Goal: Information Seeking & Learning: Learn about a topic

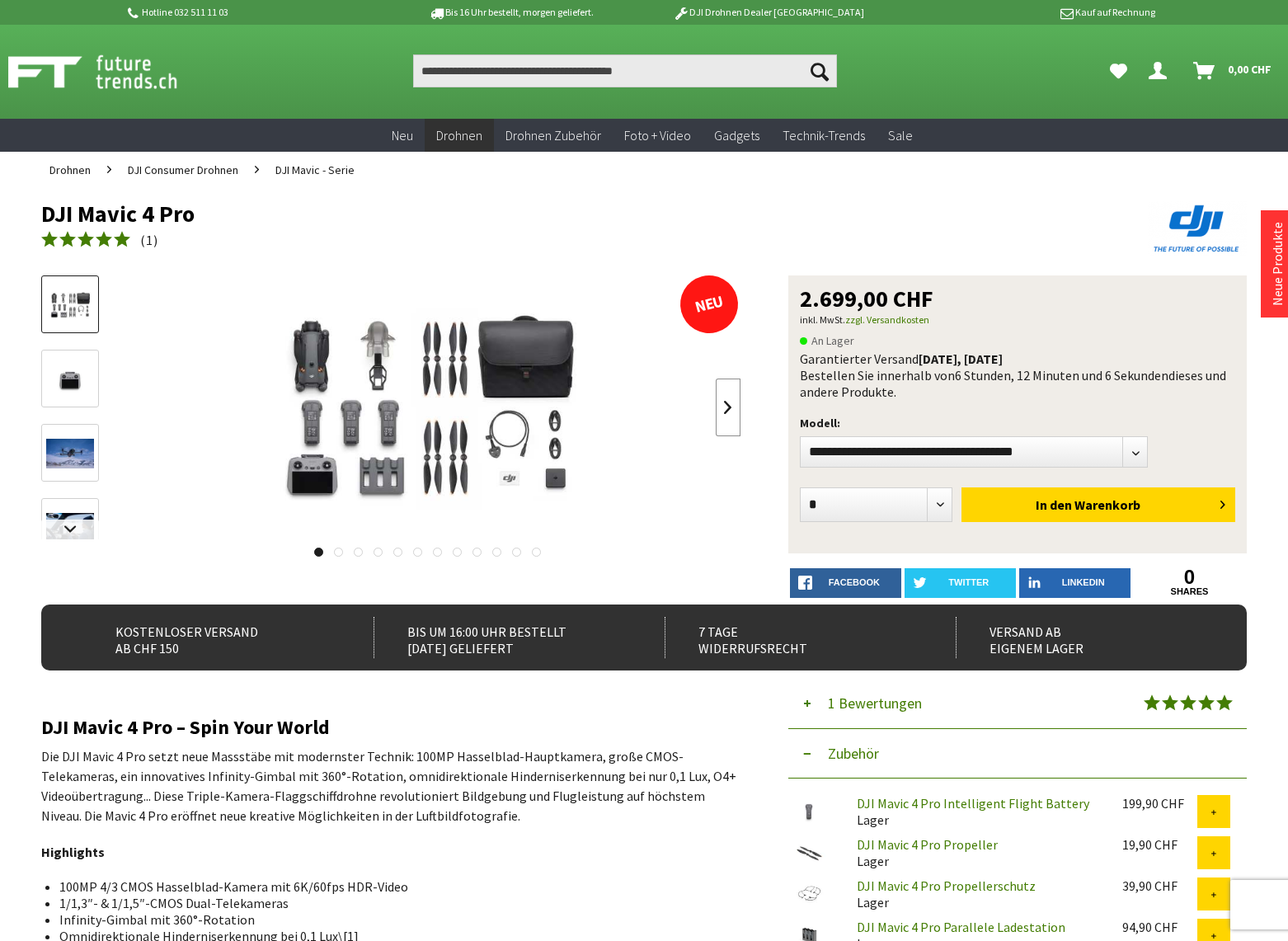
click at [729, 402] on link at bounding box center [728, 407] width 25 height 57
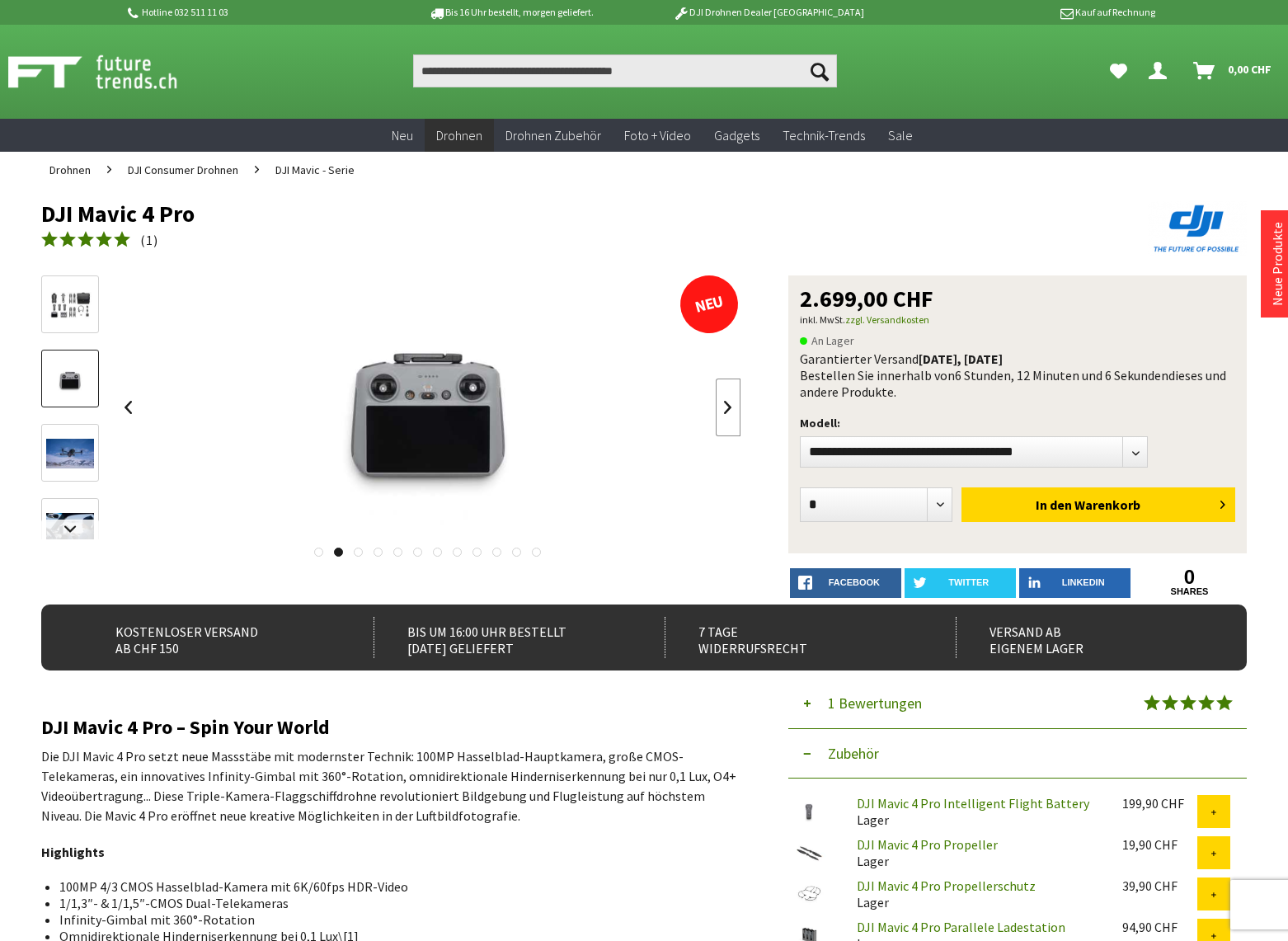
click at [729, 402] on link at bounding box center [728, 407] width 25 height 57
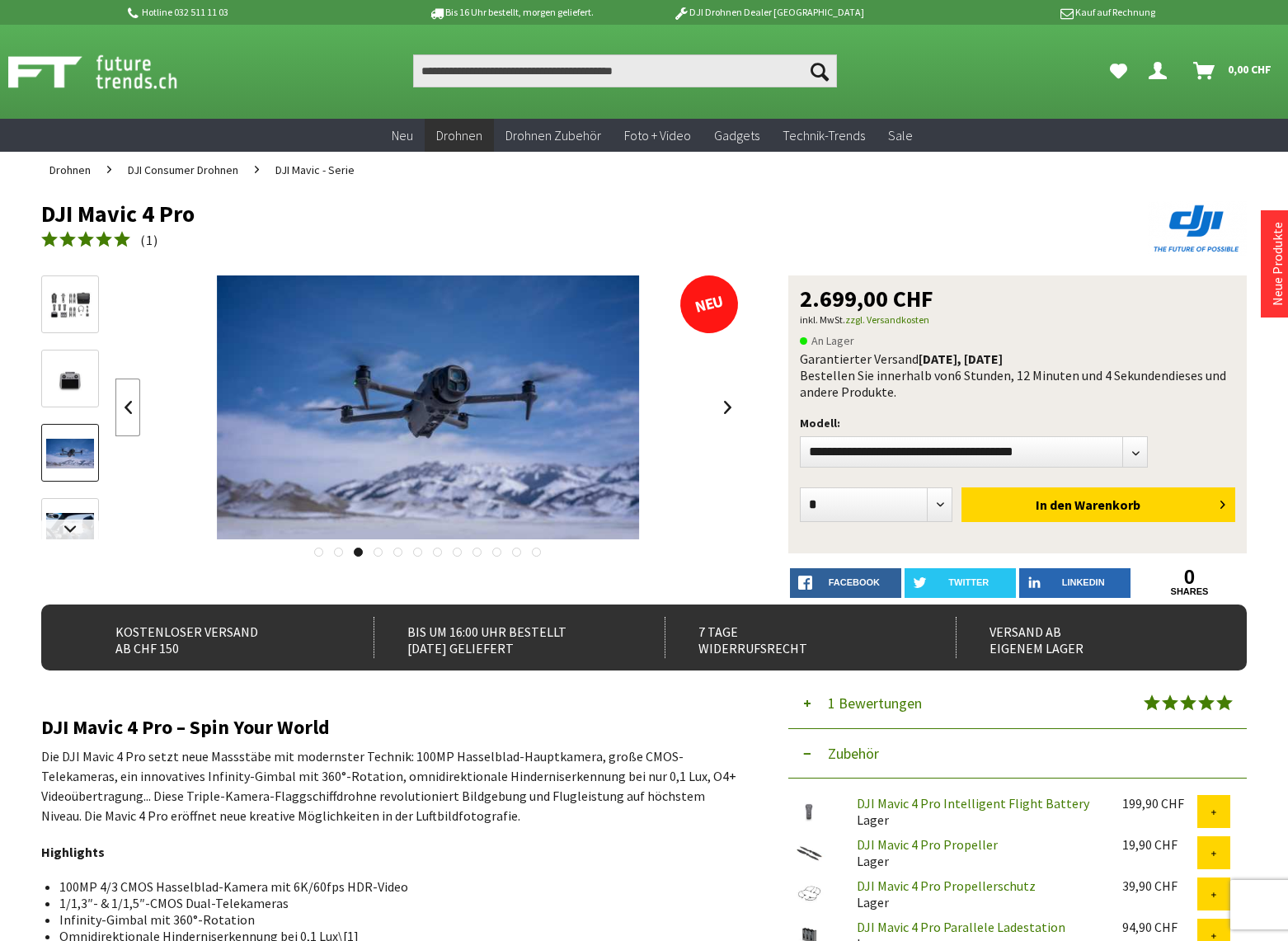
click at [130, 406] on link at bounding box center [128, 407] width 25 height 57
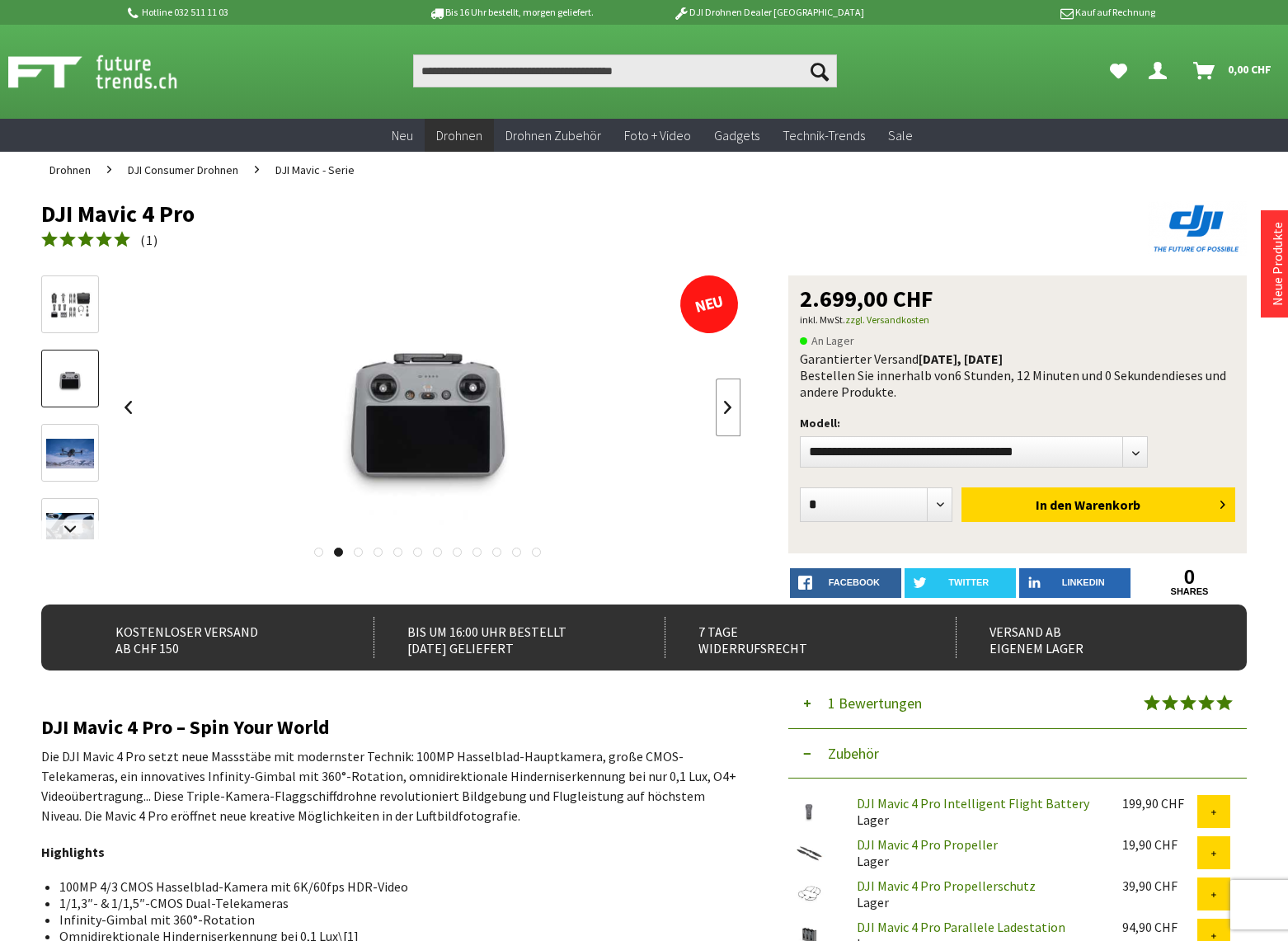
click at [734, 407] on link at bounding box center [728, 407] width 25 height 57
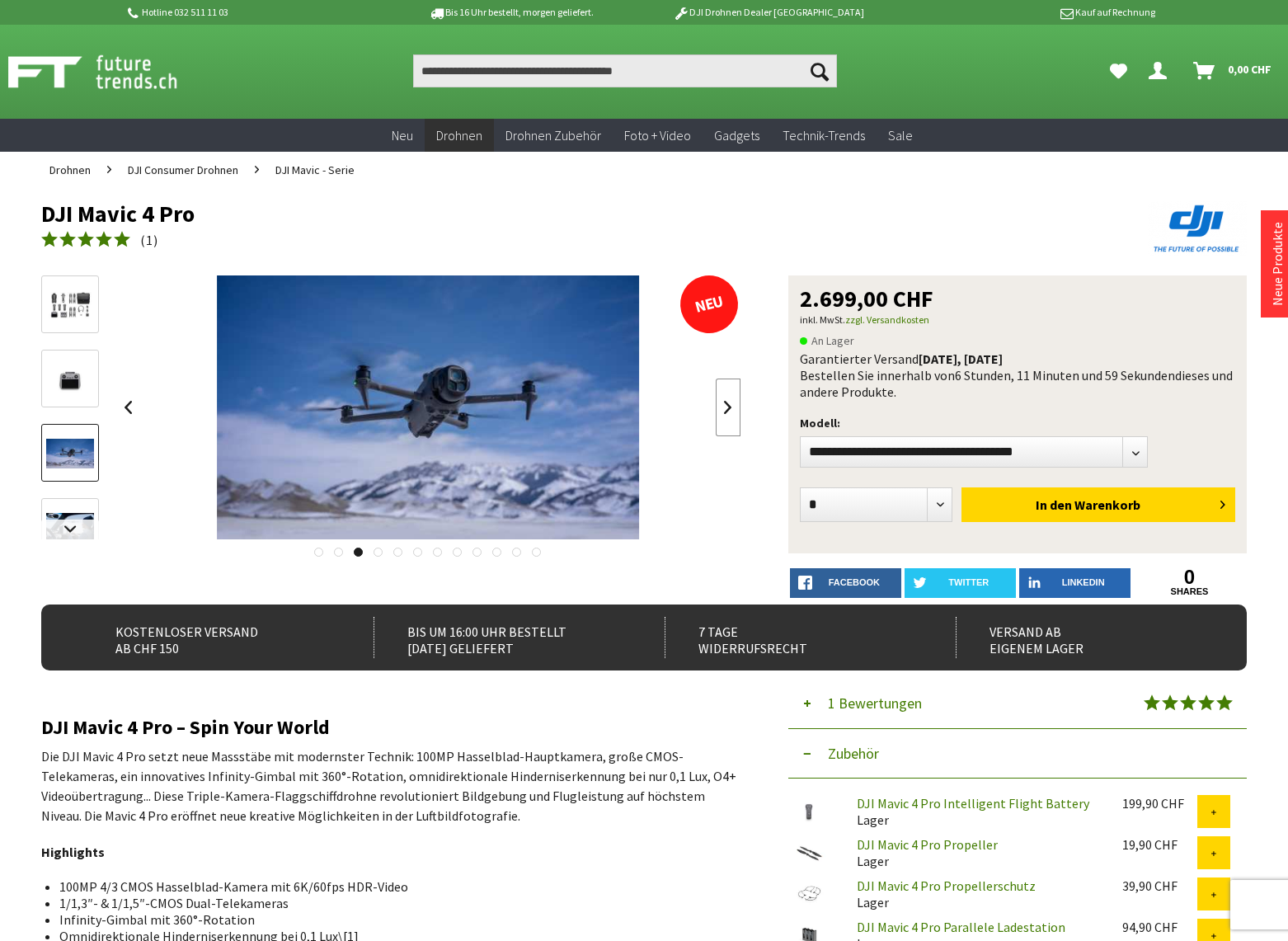
click at [734, 407] on link at bounding box center [728, 407] width 25 height 57
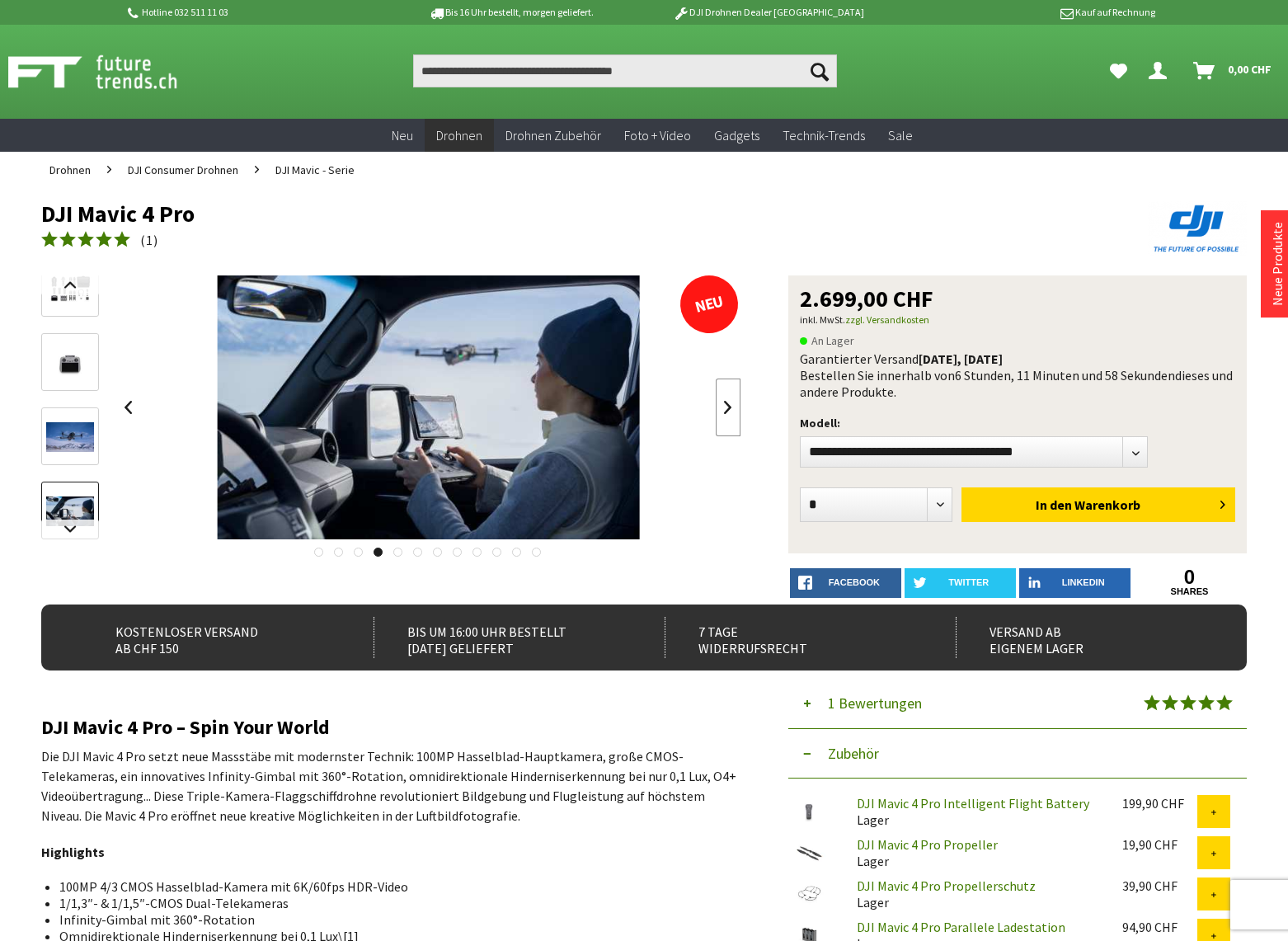
click at [734, 407] on link at bounding box center [728, 407] width 25 height 57
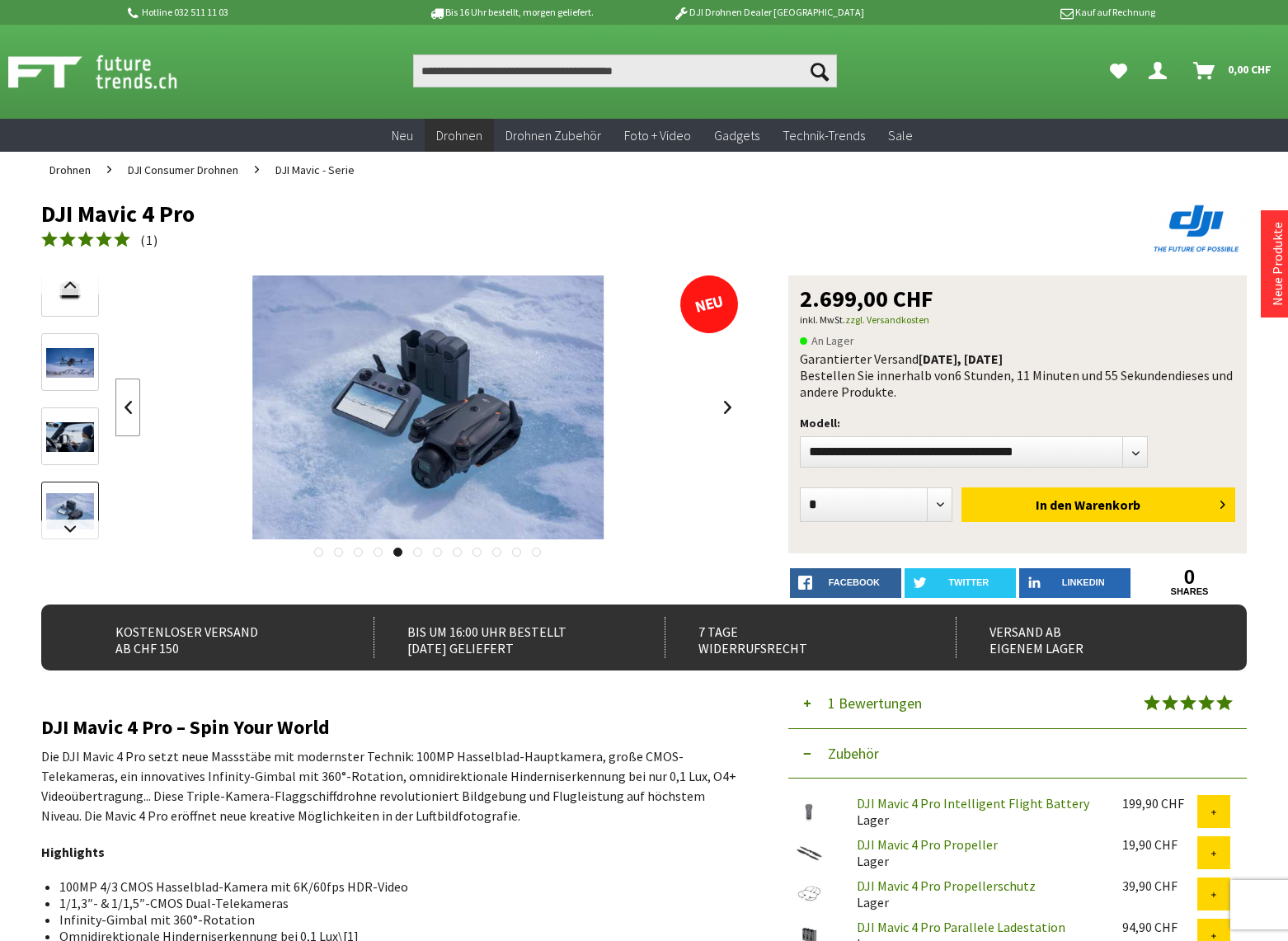
click at [135, 402] on link at bounding box center [128, 407] width 25 height 57
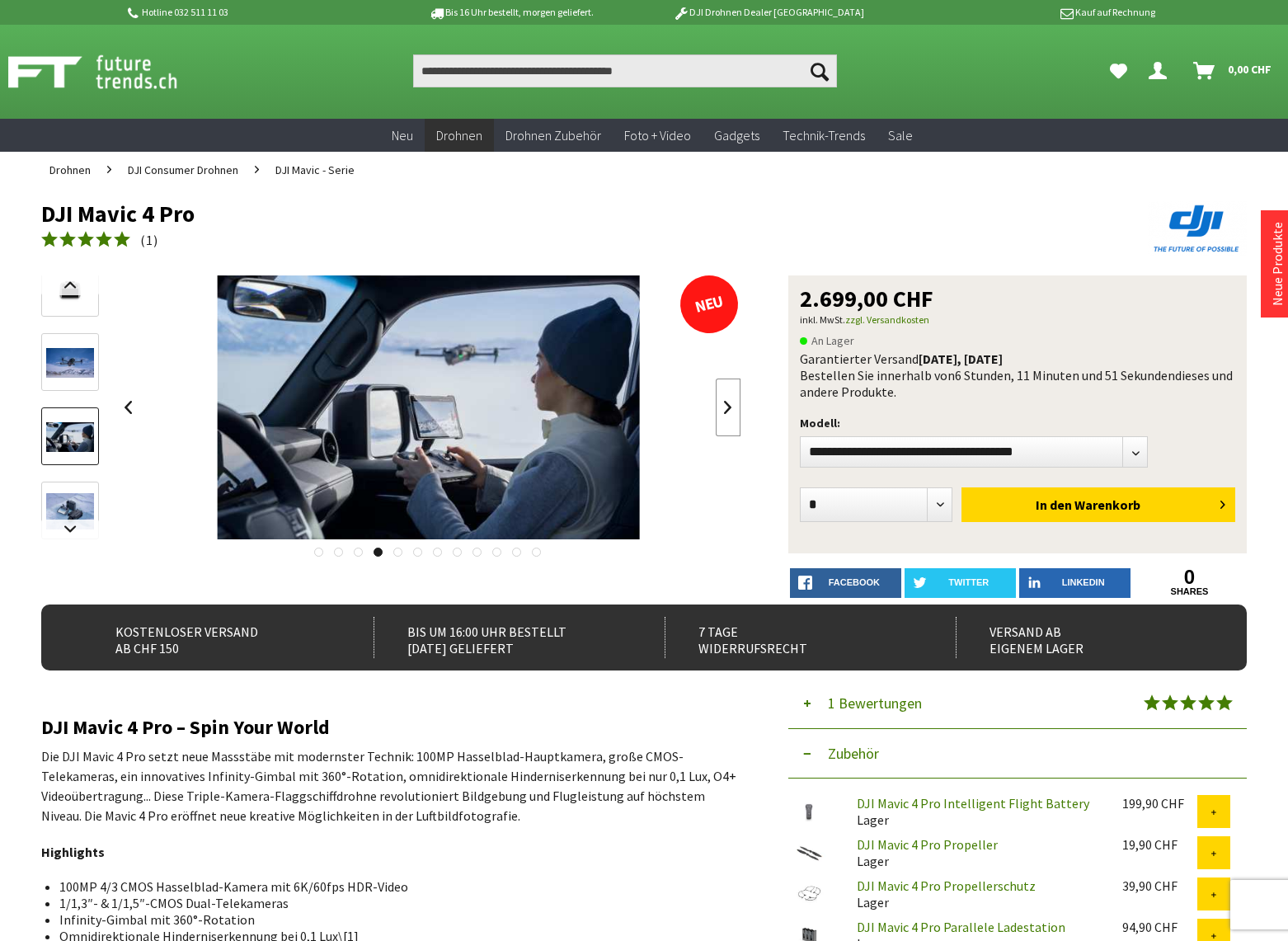
click at [726, 405] on link at bounding box center [728, 407] width 25 height 57
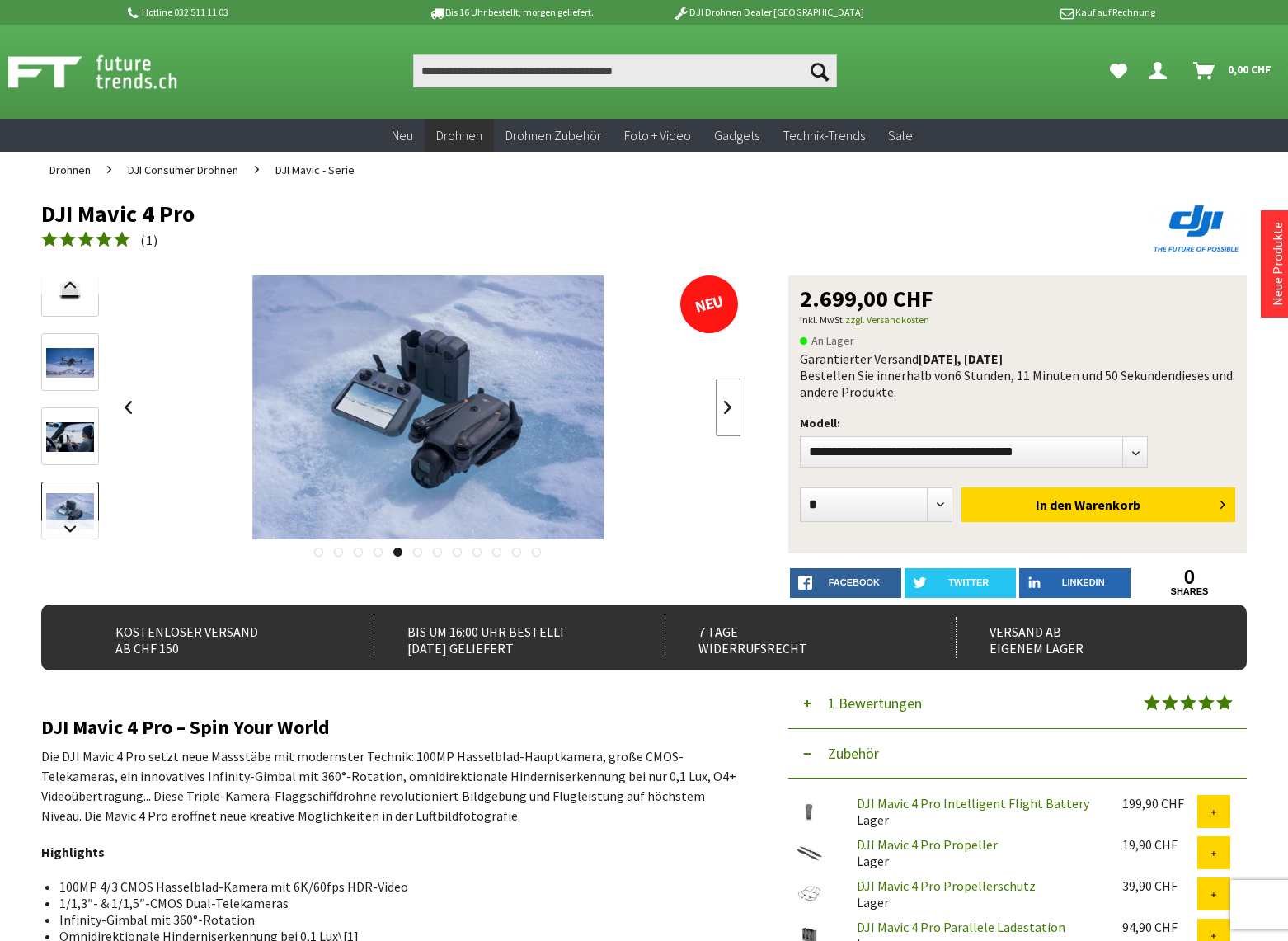
click at [726, 405] on link at bounding box center [728, 407] width 25 height 57
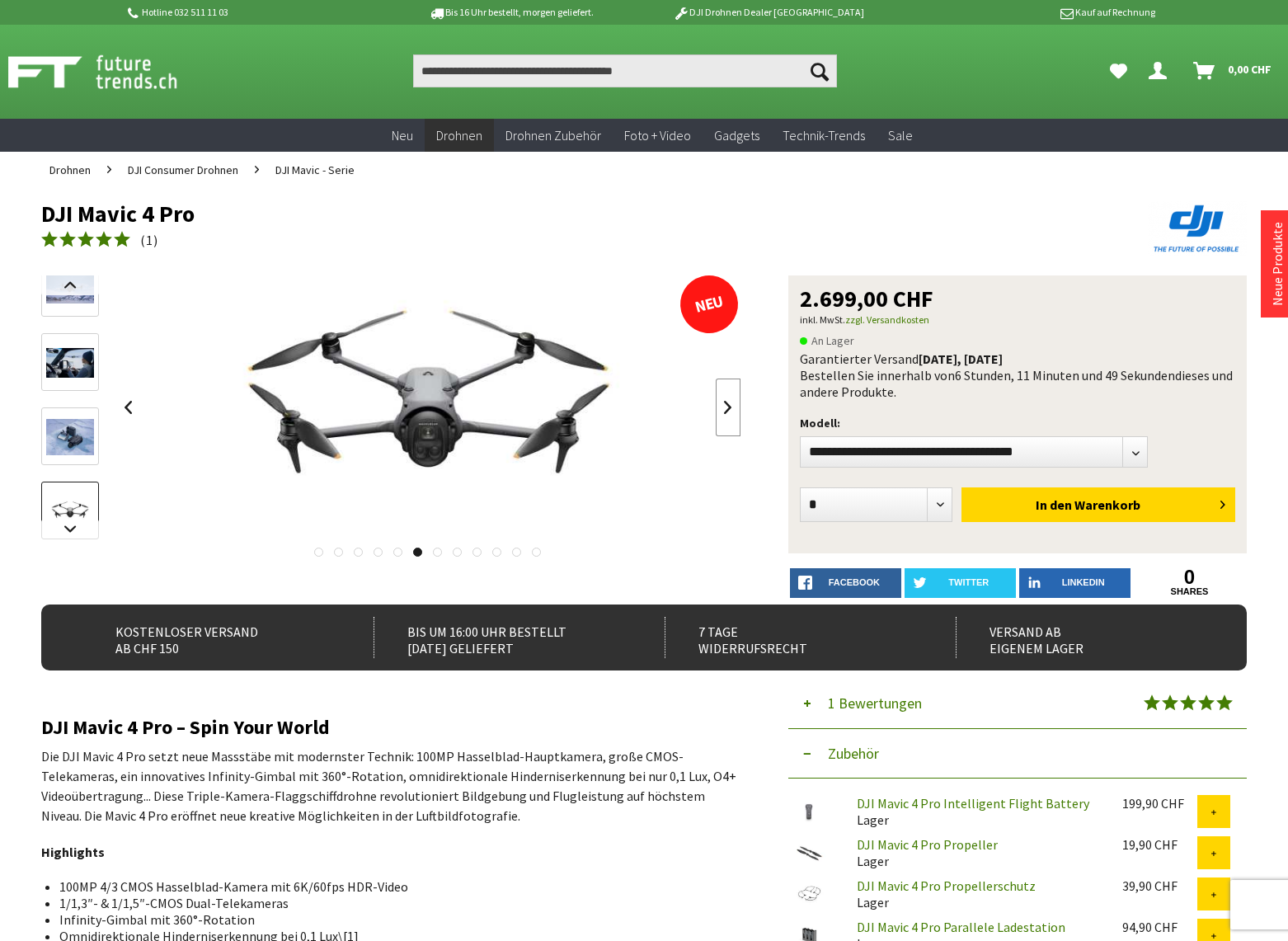
click at [726, 405] on link at bounding box center [728, 407] width 25 height 57
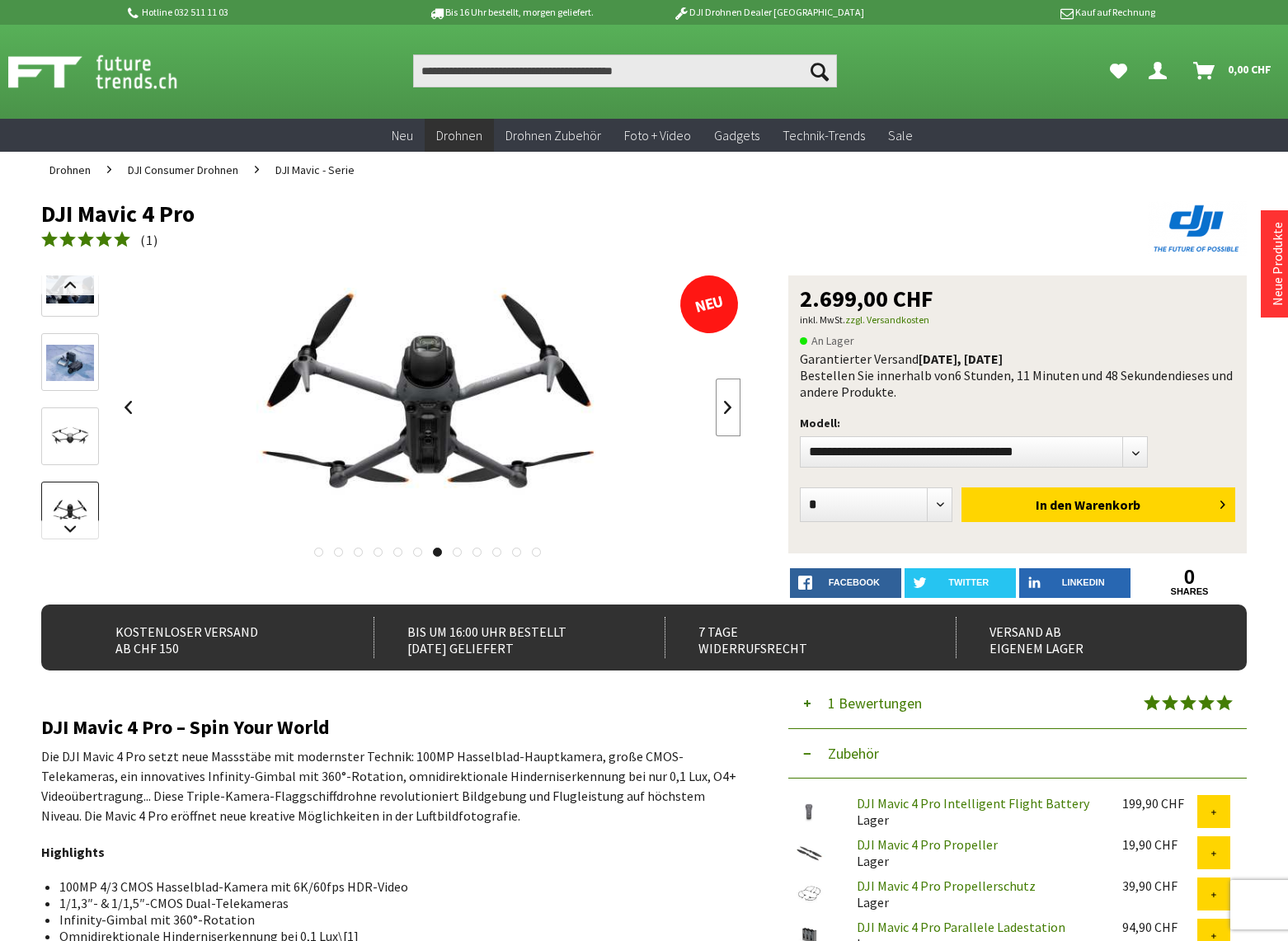
click at [726, 405] on link at bounding box center [728, 407] width 25 height 57
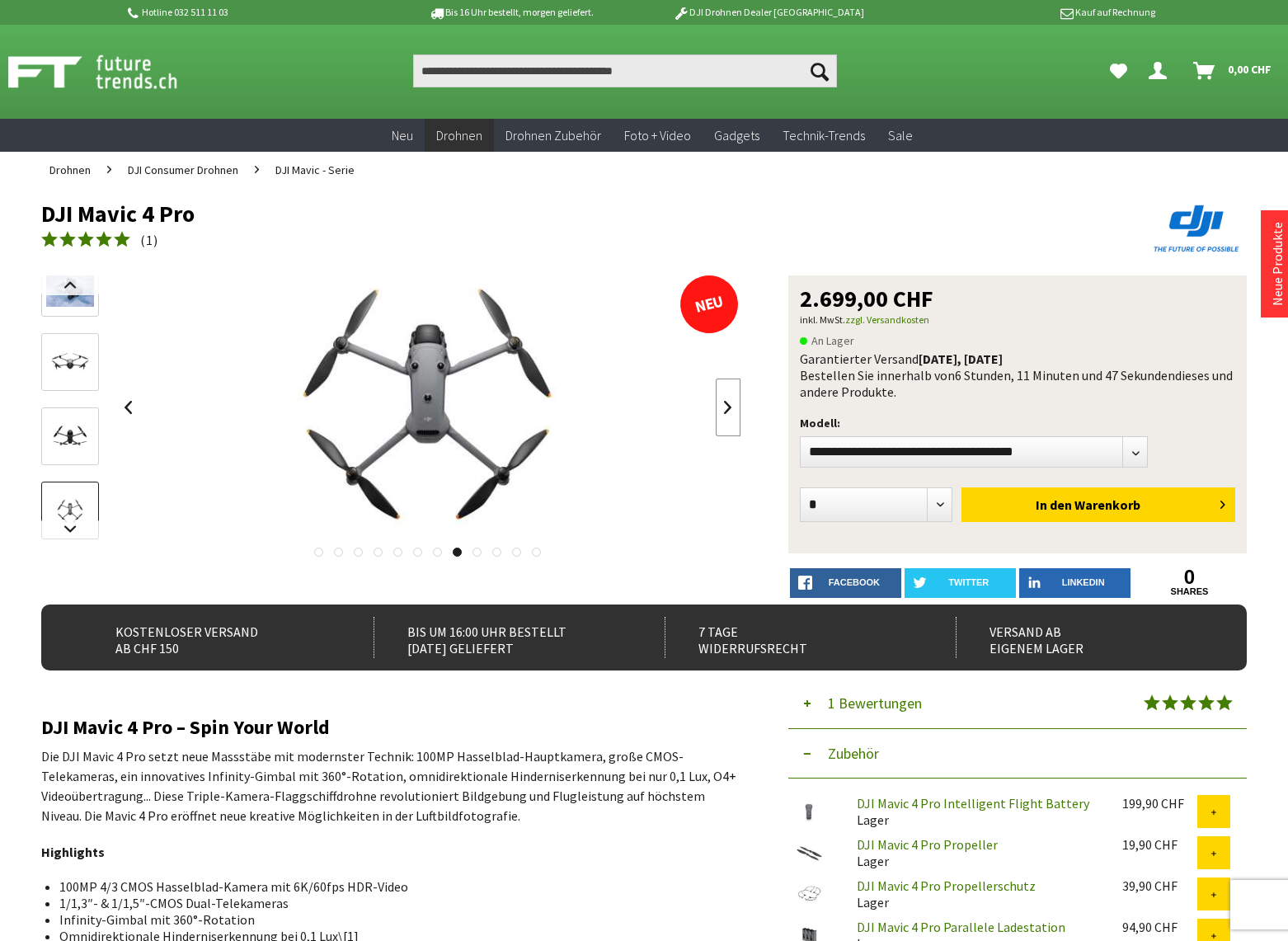
click at [726, 405] on link at bounding box center [728, 407] width 25 height 57
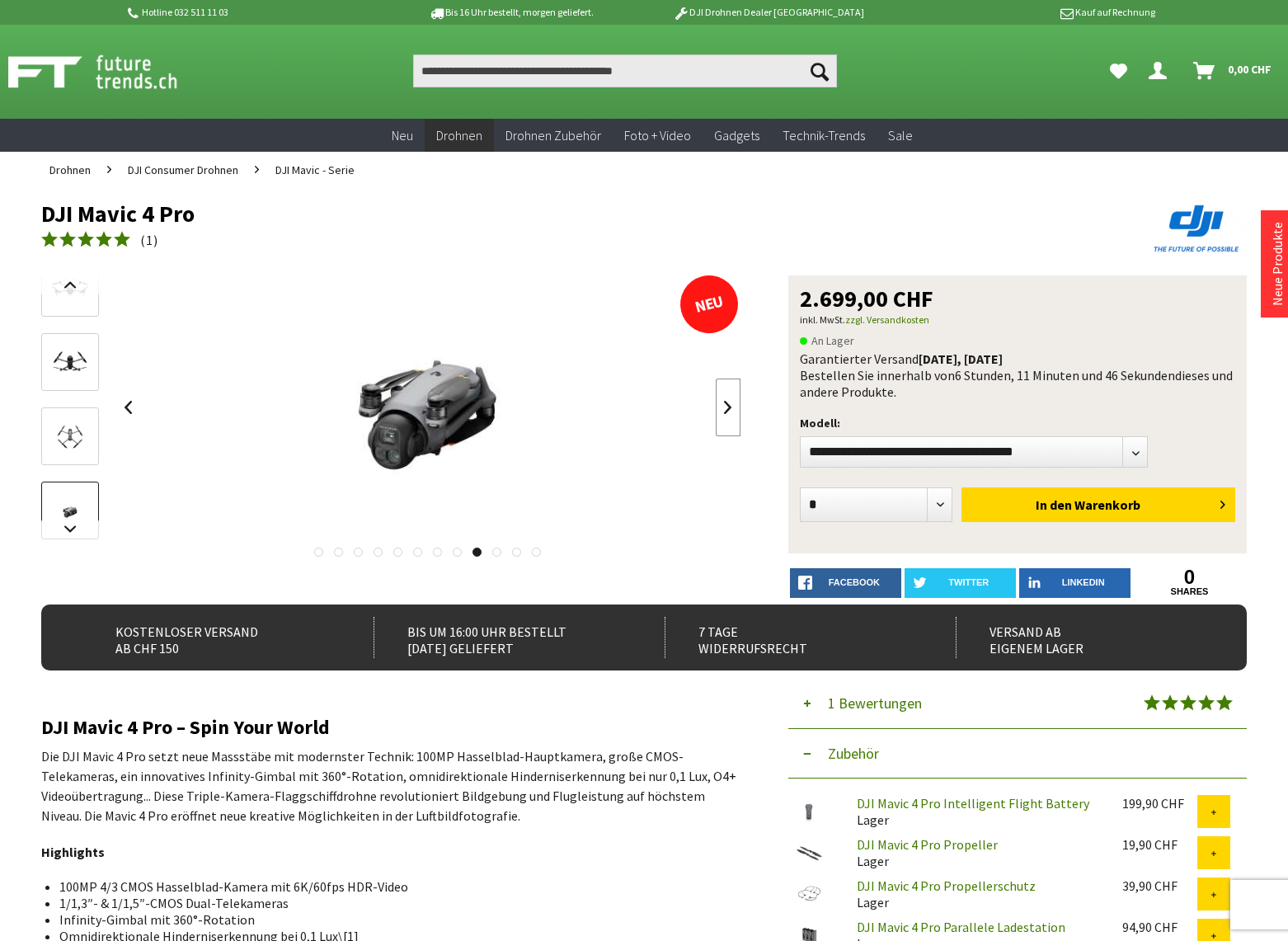
click at [726, 405] on link at bounding box center [728, 407] width 25 height 57
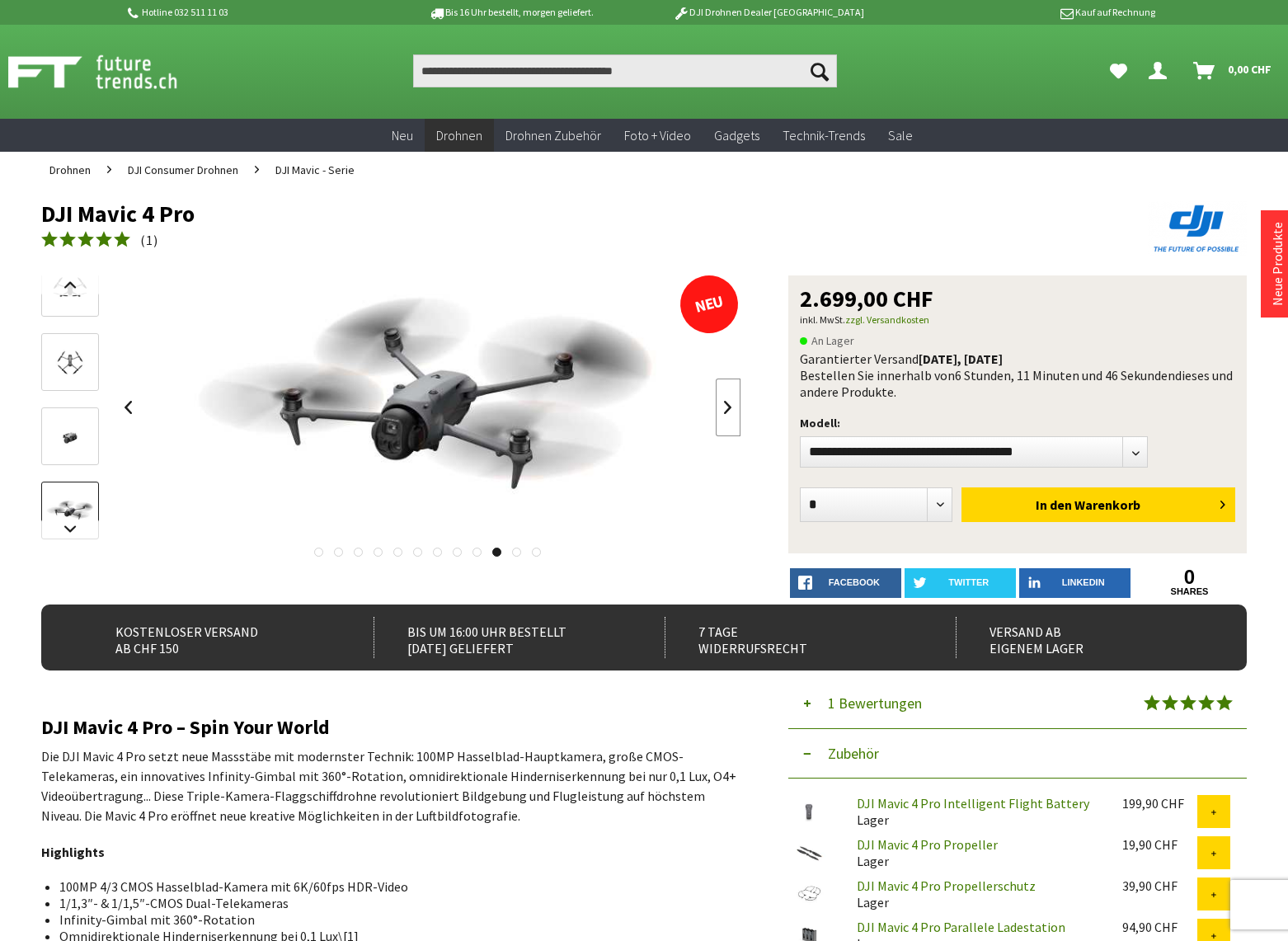
click at [726, 405] on link at bounding box center [728, 407] width 25 height 57
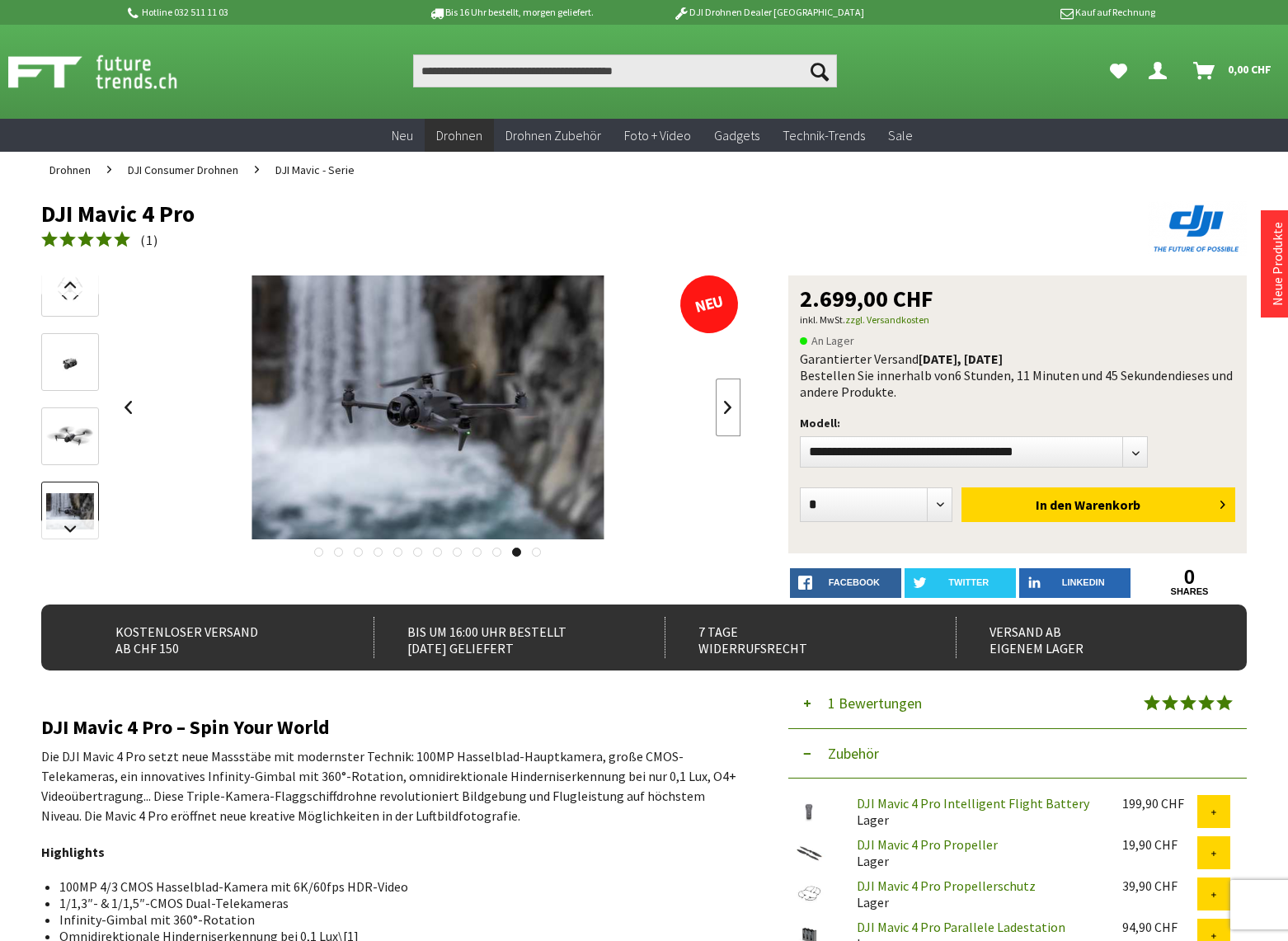
click at [726, 405] on link at bounding box center [728, 407] width 25 height 57
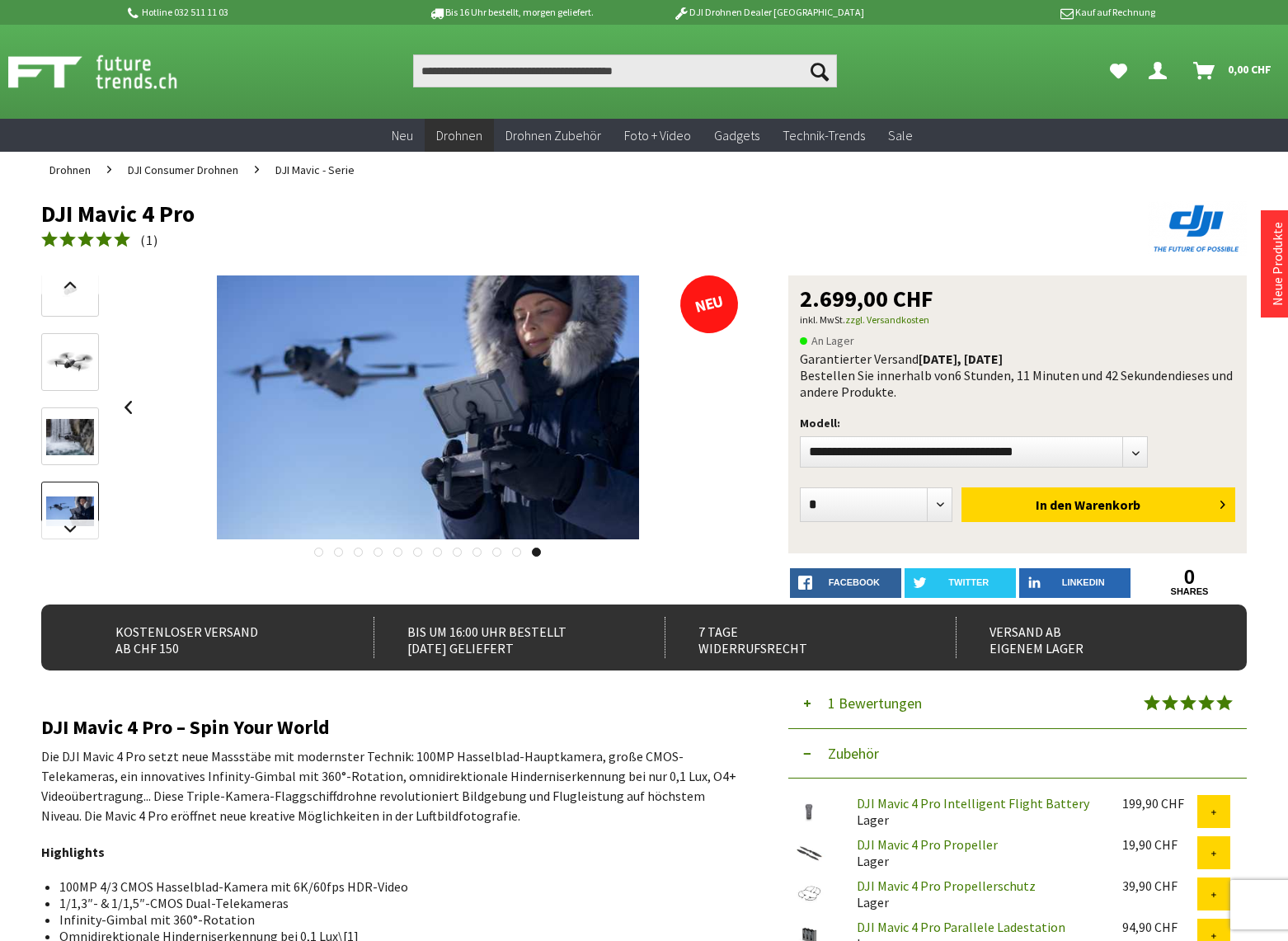
click at [726, 405] on div at bounding box center [428, 407] width 625 height 264
